Goal: Transaction & Acquisition: Download file/media

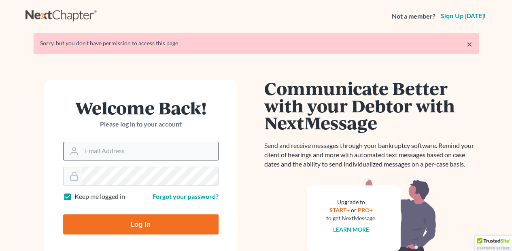
click at [112, 153] on input "Email Address" at bounding box center [150, 152] width 136 height 18
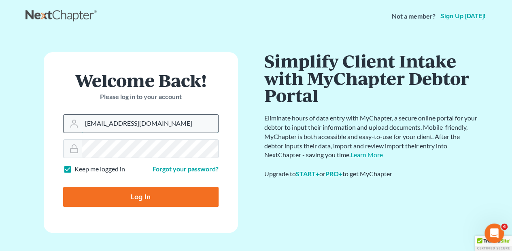
type input "[EMAIL_ADDRESS][DOMAIN_NAME]"
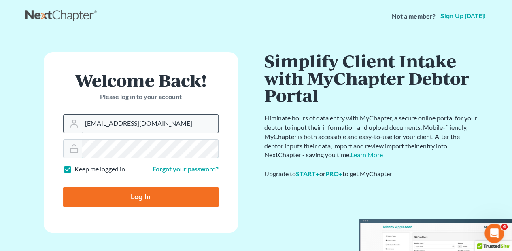
click at [63, 187] on input "Log In" at bounding box center [140, 197] width 155 height 20
type input "Thinking..."
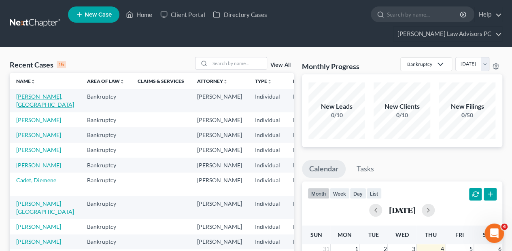
click at [26, 93] on link "Lee, OK" at bounding box center [45, 100] width 58 height 15
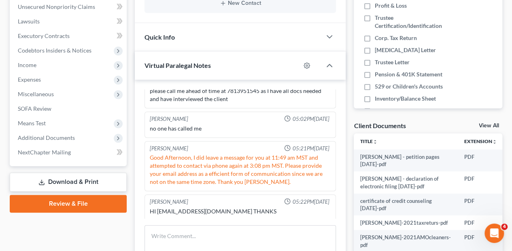
scroll to position [243, 0]
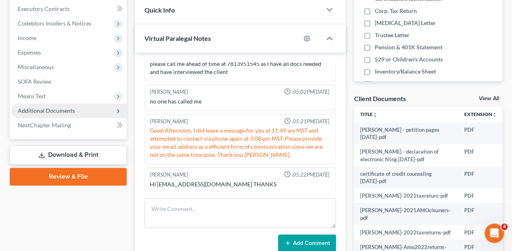
click at [37, 107] on span "Additional Documents" at bounding box center [46, 110] width 57 height 7
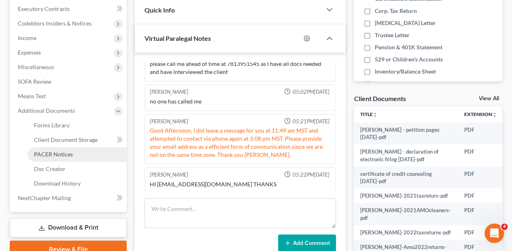
click at [55, 151] on span "PACER Notices" at bounding box center [53, 154] width 39 height 7
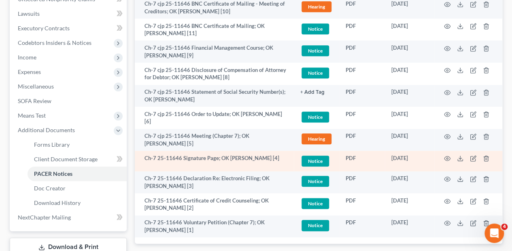
scroll to position [265, 0]
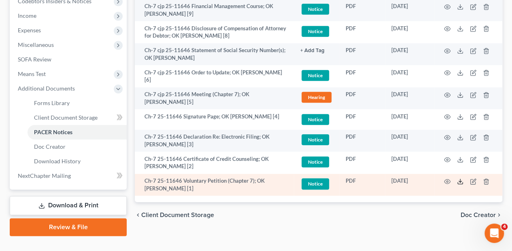
click at [460, 181] on polyline at bounding box center [460, 181] width 3 height 1
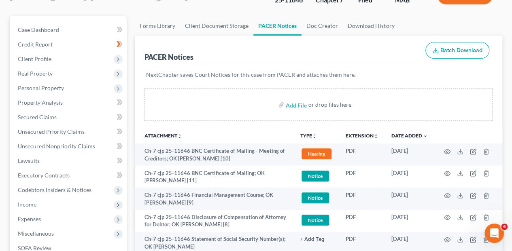
scroll to position [0, 0]
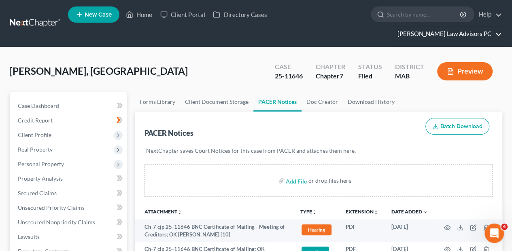
click at [441, 27] on link "Bretta Law Advisors PC" at bounding box center [448, 34] width 108 height 15
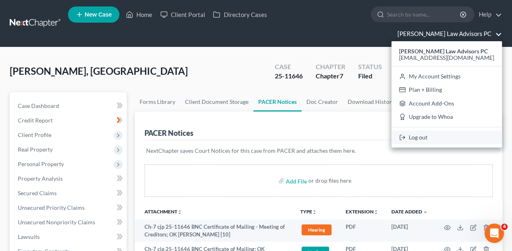
click at [448, 131] on link "Log out" at bounding box center [446, 138] width 111 height 14
